Goal: Task Accomplishment & Management: Manage account settings

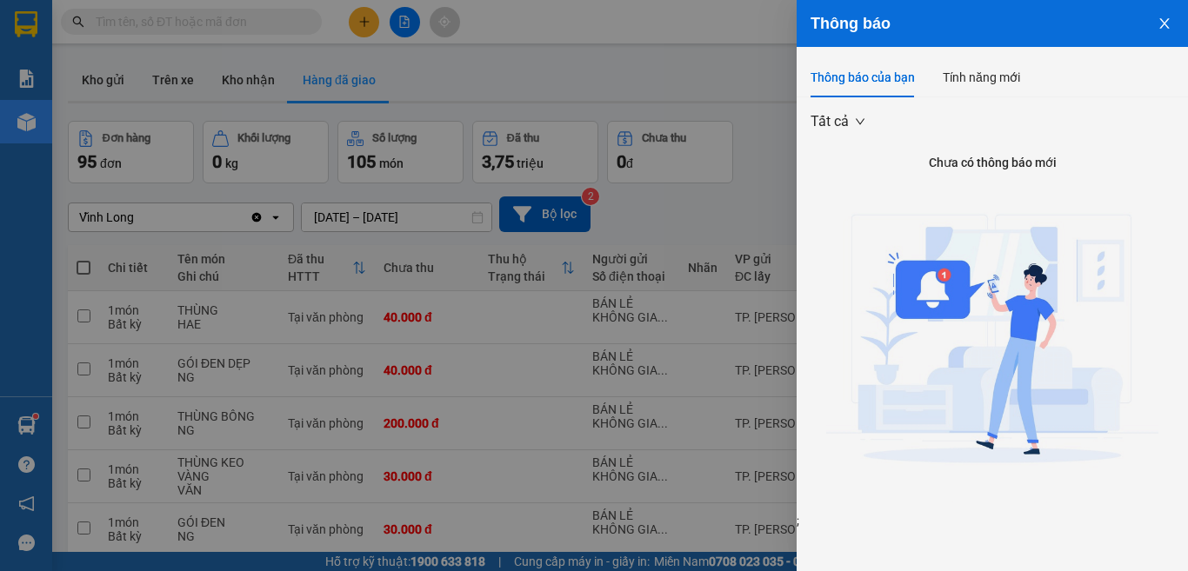
click at [1168, 25] on icon "close" at bounding box center [1165, 24] width 14 height 14
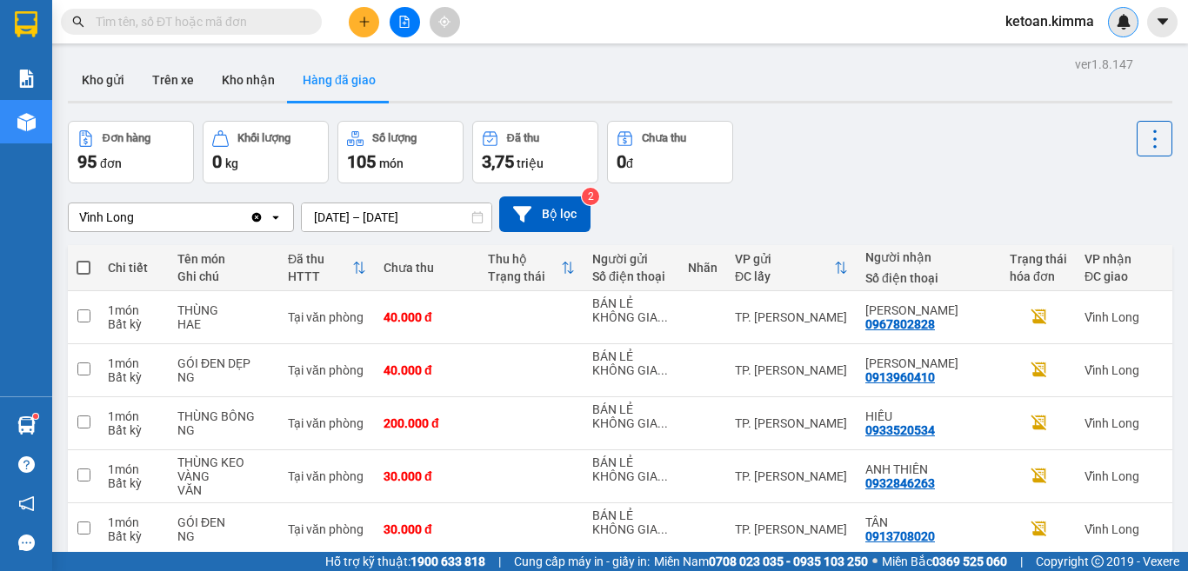
click at [1123, 23] on img at bounding box center [1124, 22] width 16 height 16
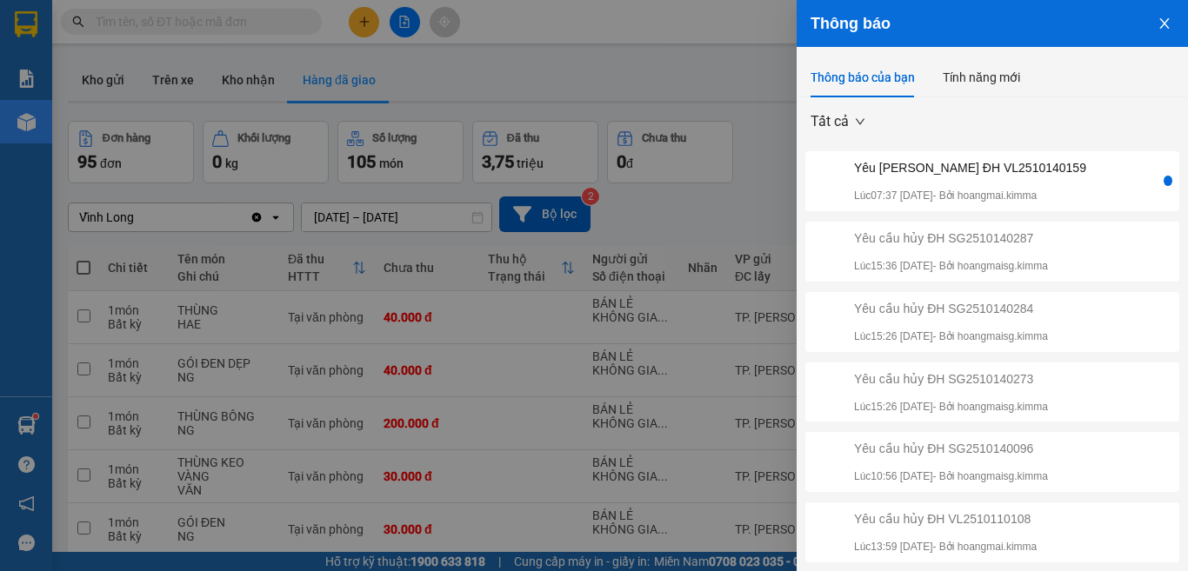
click at [929, 169] on div "Yêu [PERSON_NAME] ĐH VL2510140159" at bounding box center [970, 167] width 232 height 19
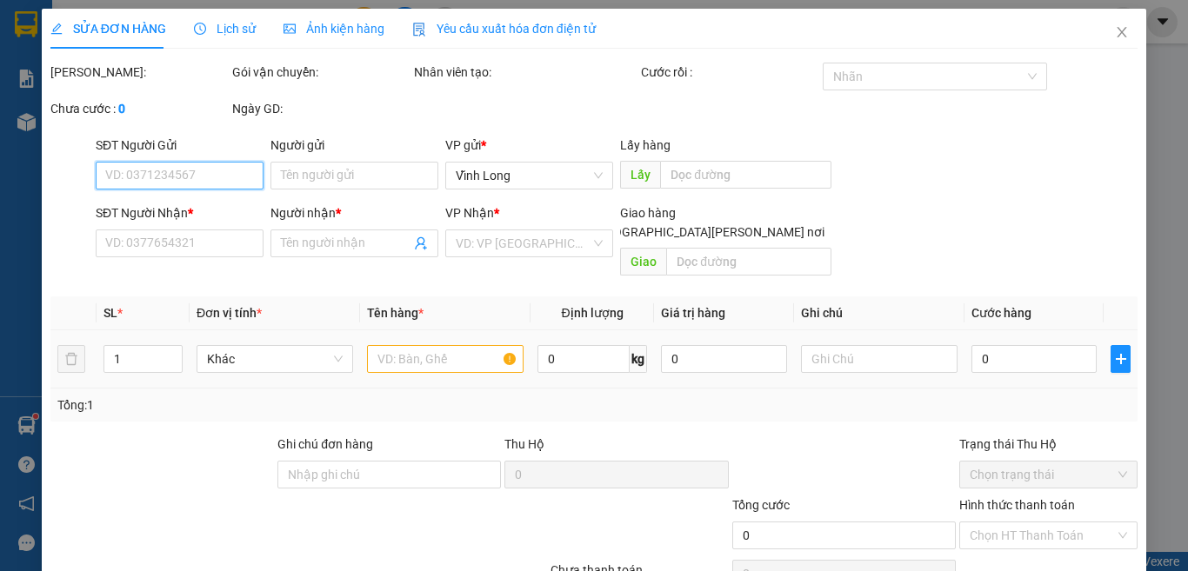
type input "BÁN LẺ KHÔNG GIAO HOÁ ĐƠN"
type input "0000000000"
type input "BUN"
type input "30.000"
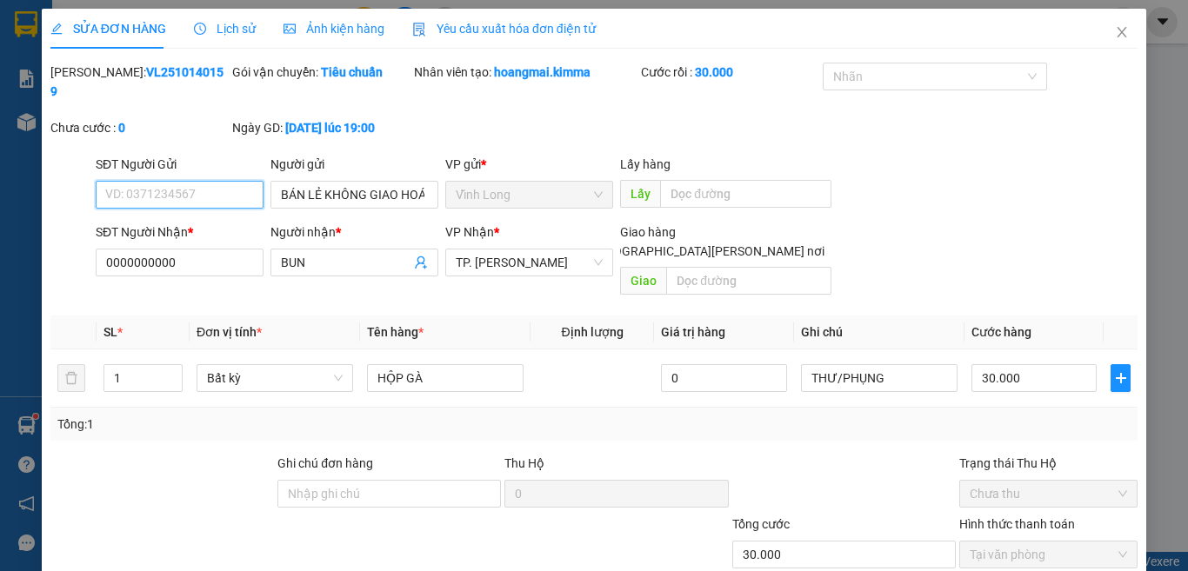
scroll to position [76, 0]
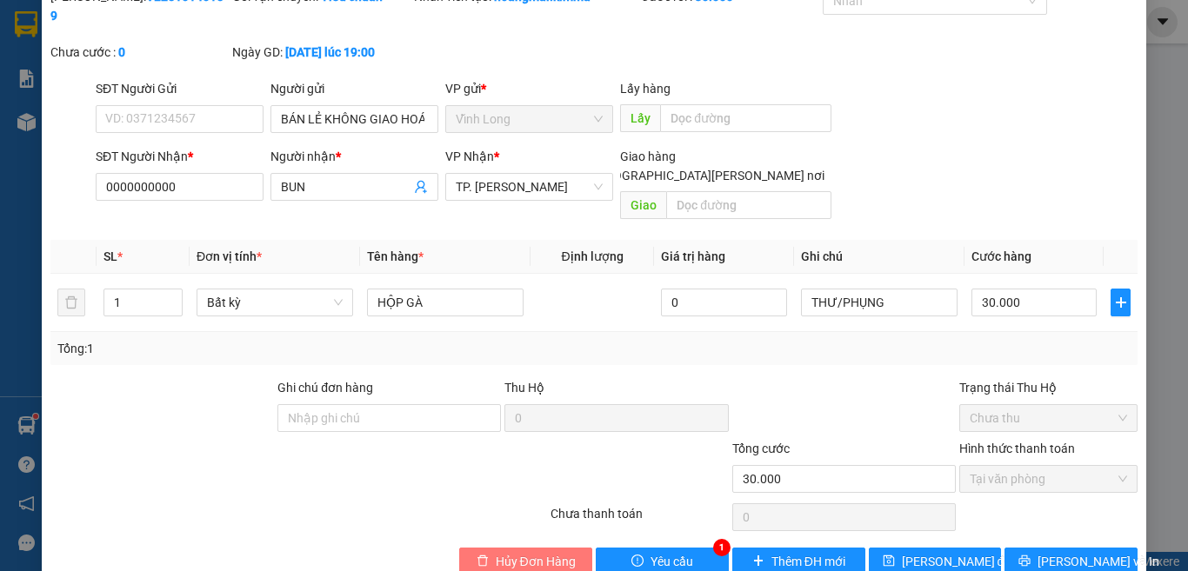
click at [529, 552] on span "Hủy Đơn Hàng" at bounding box center [536, 561] width 80 height 19
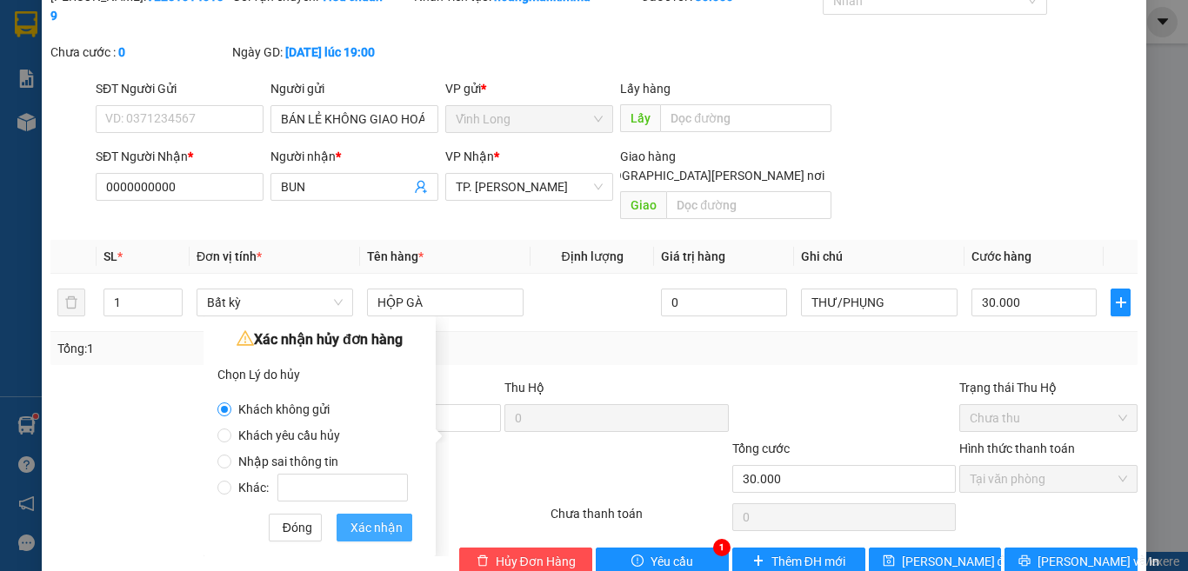
click at [382, 528] on span "Xác nhận" at bounding box center [376, 527] width 52 height 19
